Goal: Task Accomplishment & Management: Use online tool/utility

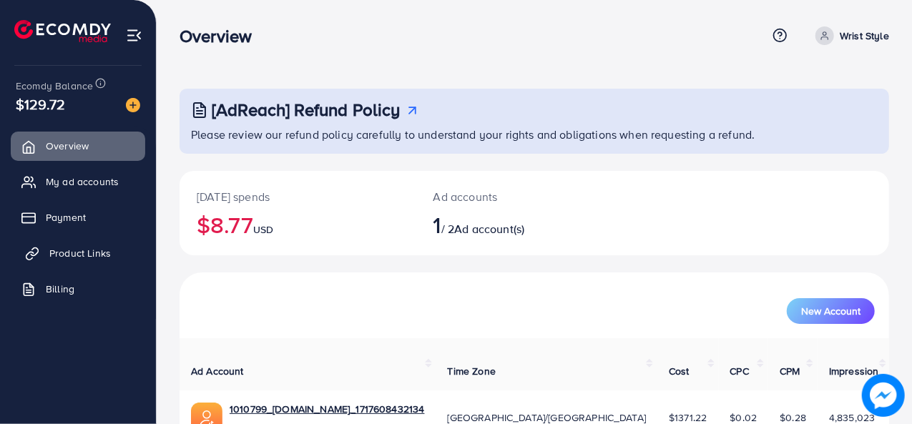
click at [109, 251] on span "Product Links" at bounding box center [80, 253] width 62 height 14
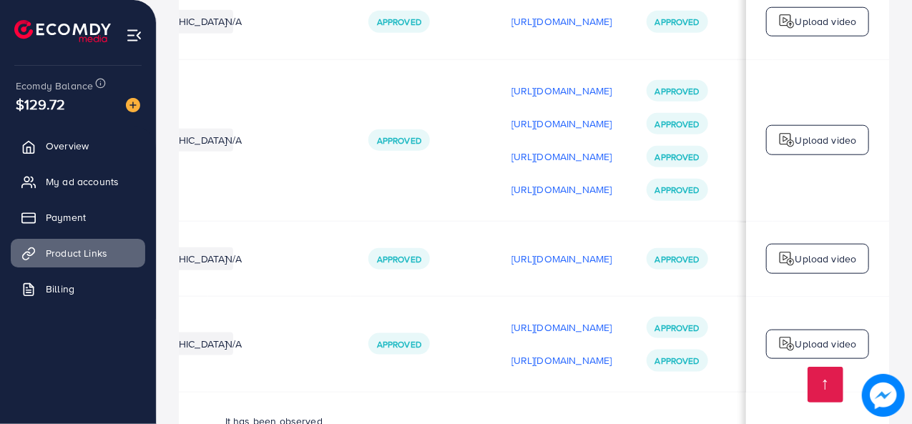
scroll to position [0, 346]
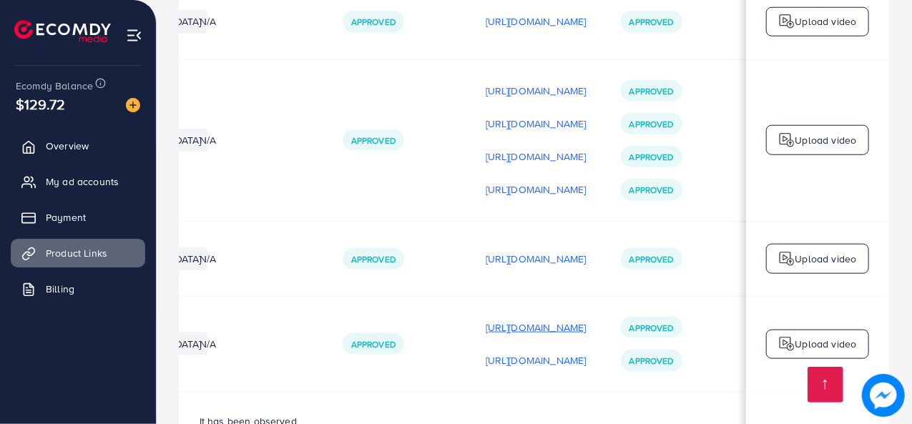
click at [497, 319] on p "[URL][DOMAIN_NAME]" at bounding box center [536, 327] width 101 height 17
click at [781, 336] on img at bounding box center [786, 344] width 17 height 17
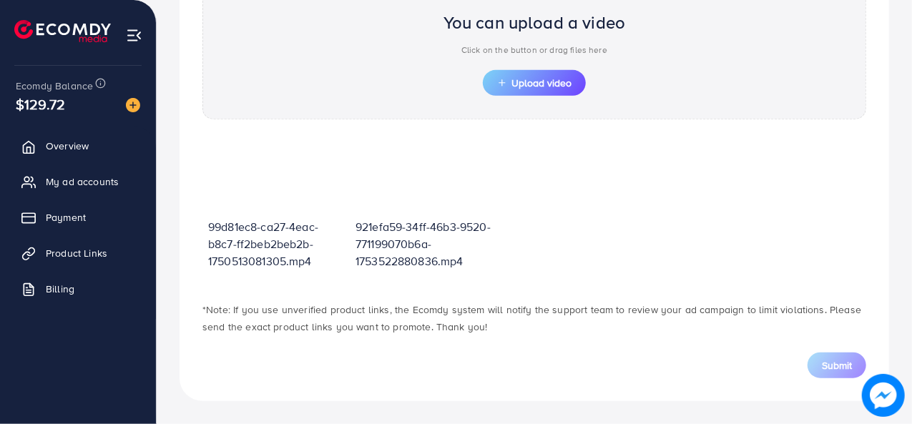
scroll to position [512, 0]
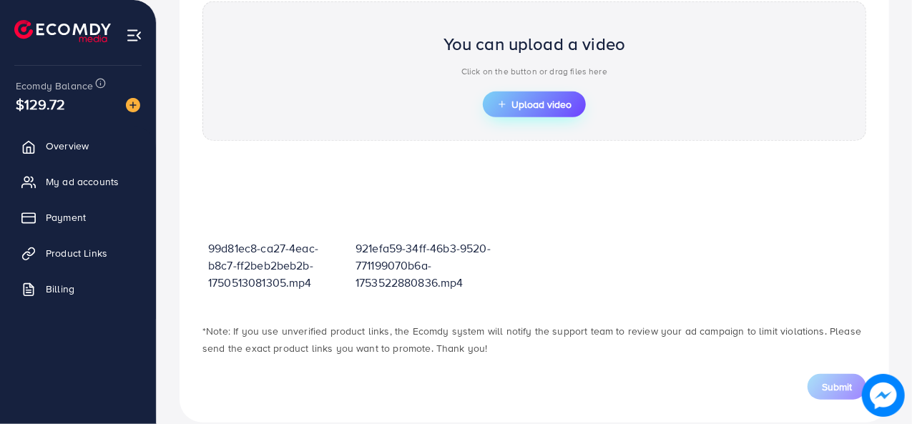
click at [511, 105] on span "Upload video" at bounding box center [534, 104] width 74 height 10
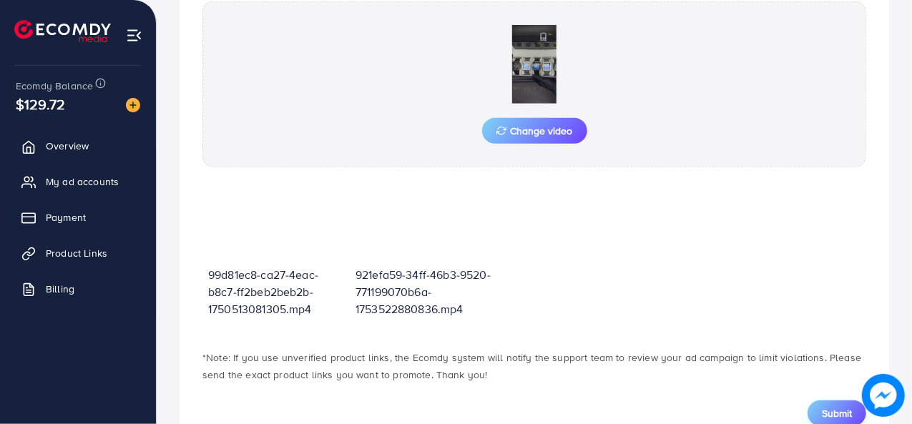
click at [846, 411] on span "Submit" at bounding box center [837, 413] width 30 height 14
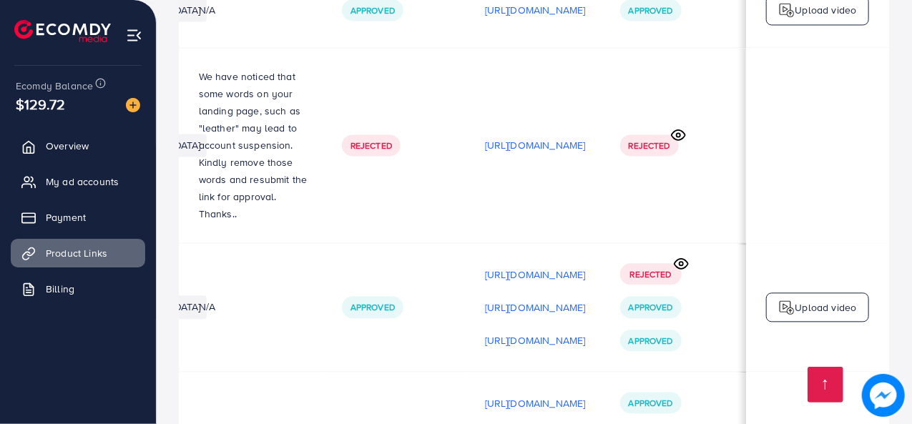
scroll to position [0, 423]
click at [569, 332] on p "[URL][DOMAIN_NAME]" at bounding box center [535, 340] width 101 height 17
click at [787, 299] on img at bounding box center [786, 307] width 17 height 17
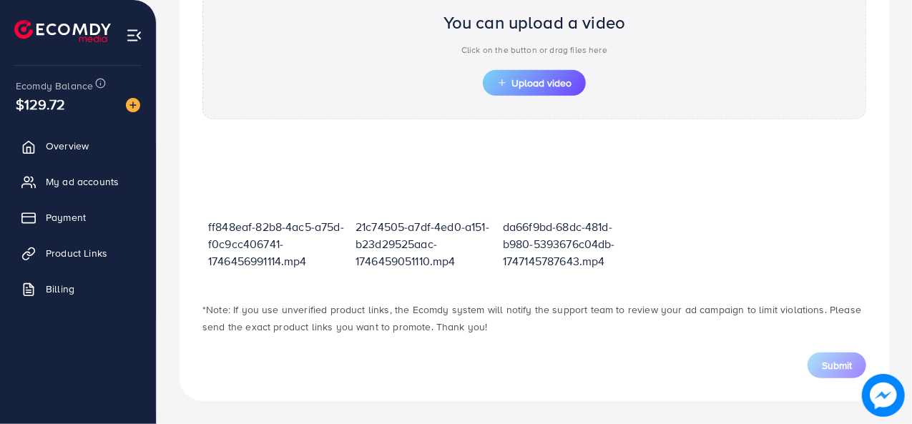
scroll to position [512, 0]
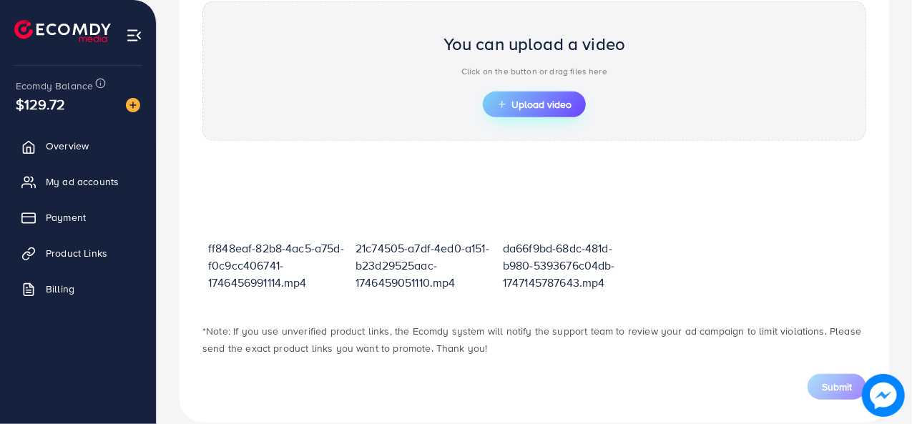
click at [517, 99] on span "Upload video" at bounding box center [534, 104] width 74 height 10
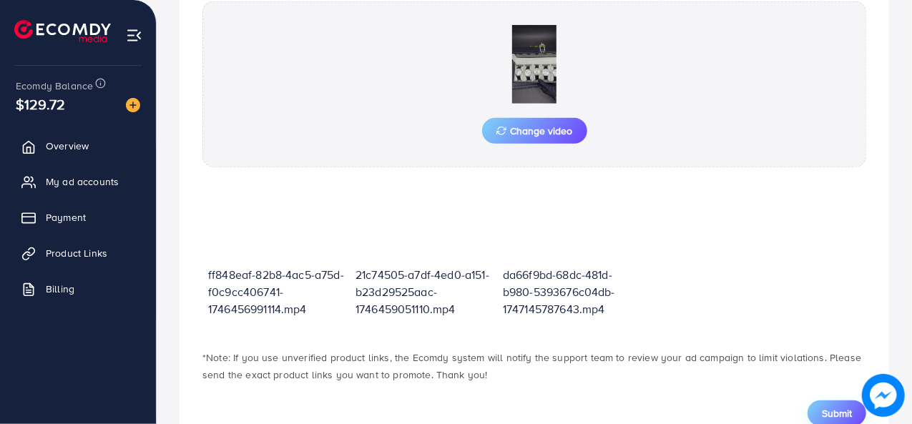
click at [846, 416] on span "Submit" at bounding box center [837, 413] width 30 height 14
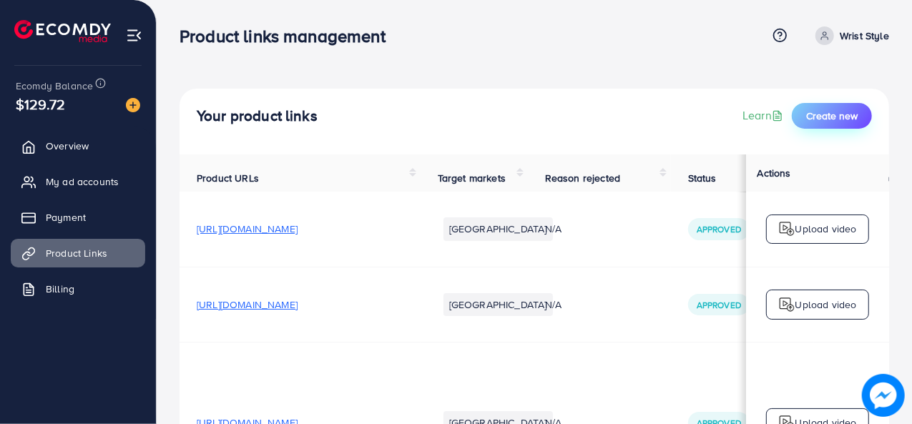
click at [826, 110] on span "Create new" at bounding box center [832, 116] width 52 height 14
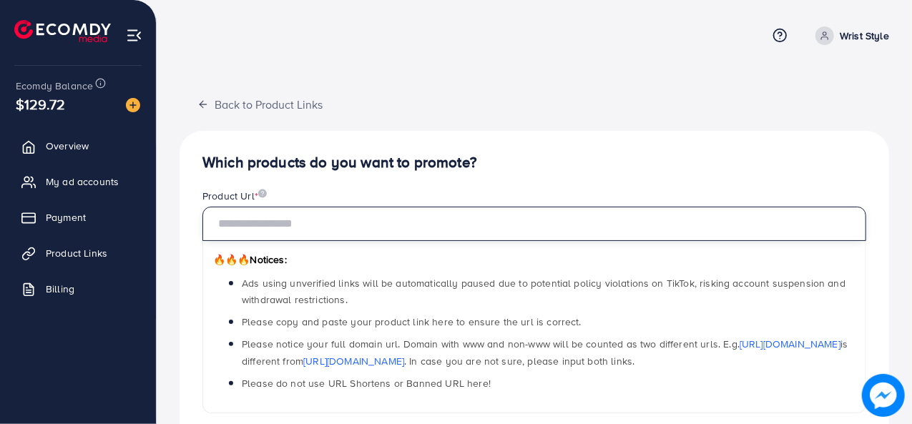
click at [426, 222] on input "text" at bounding box center [534, 224] width 664 height 34
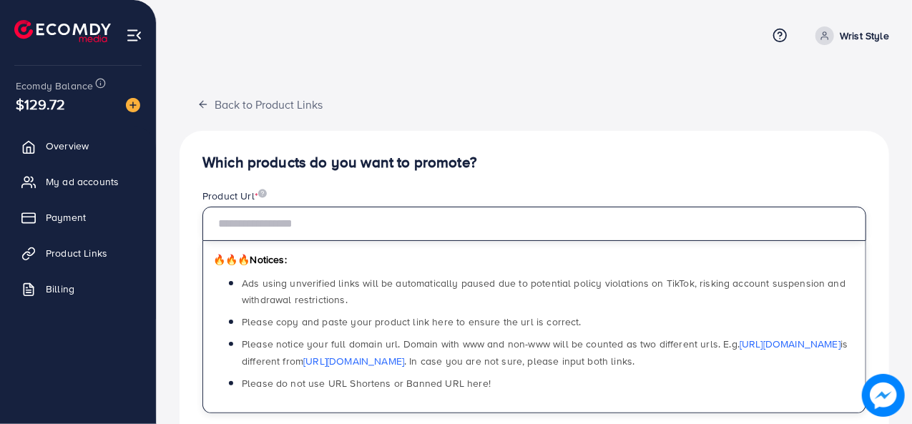
paste input "**********"
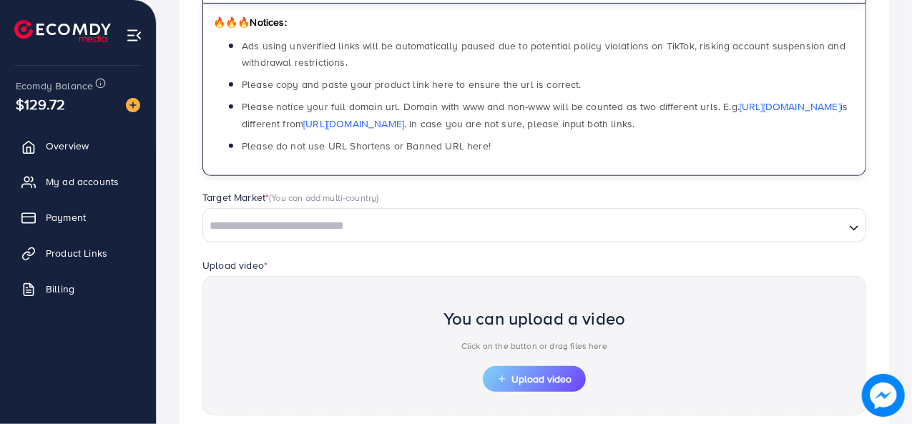
scroll to position [238, 0]
type input "**********"
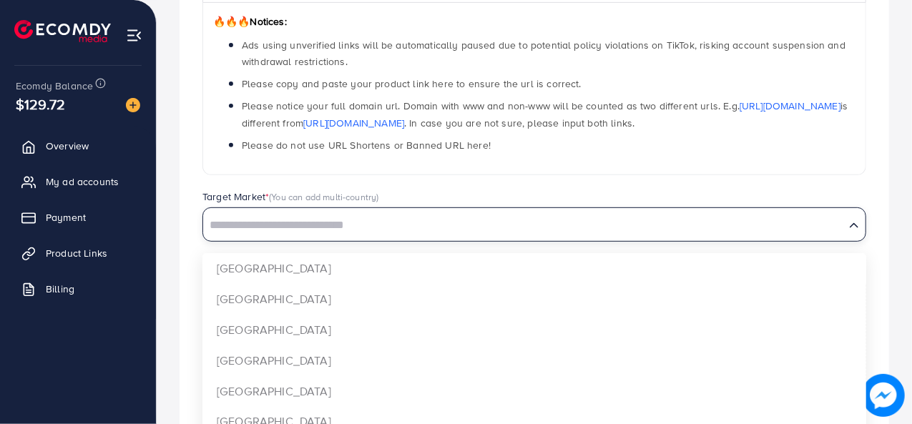
click at [426, 222] on input "Search for option" at bounding box center [524, 226] width 639 height 22
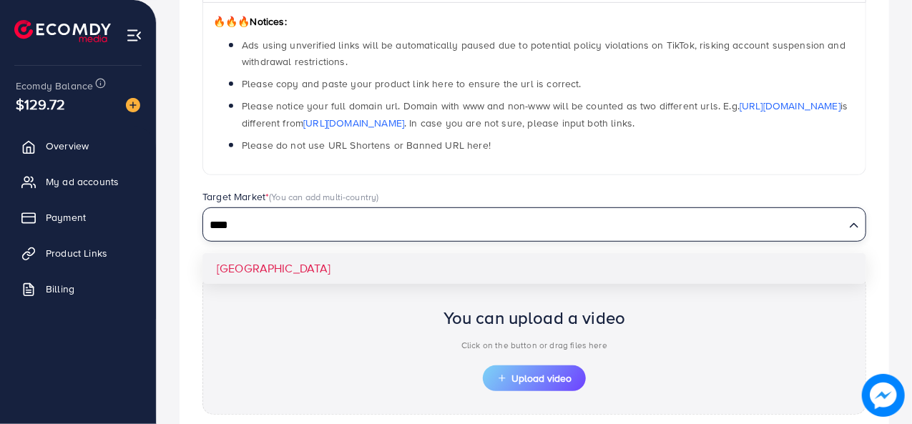
type input "****"
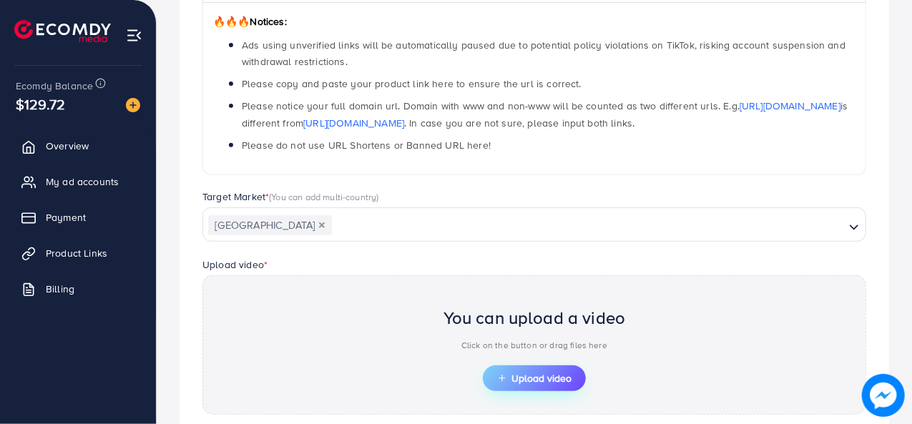
click at [535, 378] on span "Upload video" at bounding box center [534, 378] width 74 height 10
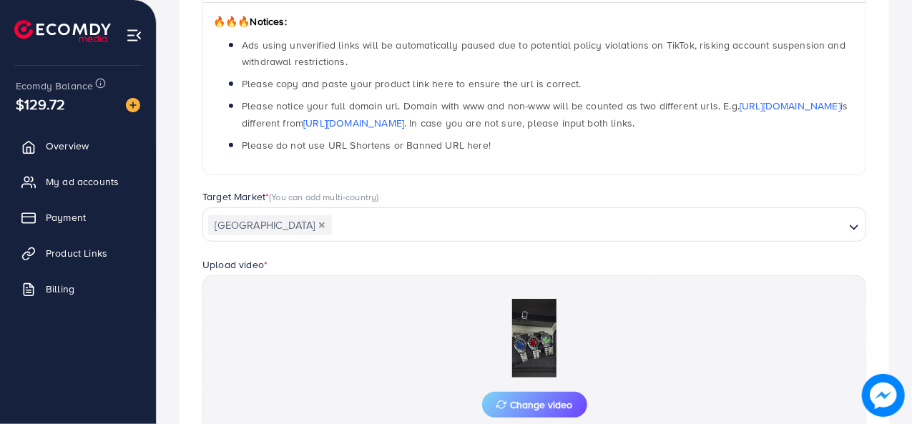
scroll to position [405, 0]
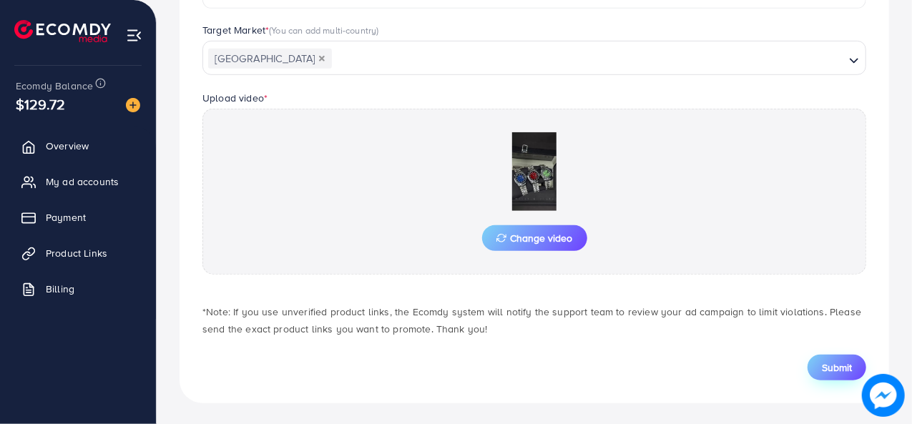
click at [841, 367] on span "Submit" at bounding box center [837, 368] width 30 height 14
